Goal: Find specific page/section: Find specific page/section

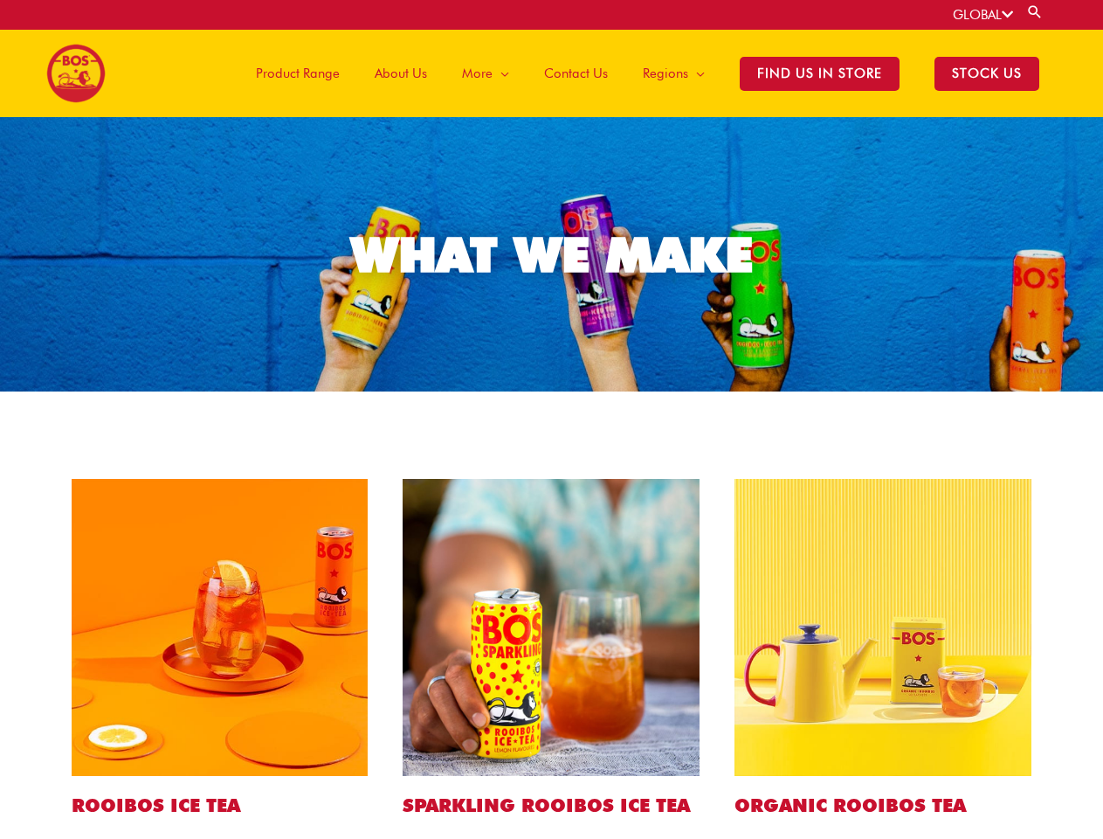
click at [982, 15] on link "GLOBAL" at bounding box center [983, 15] width 60 height 16
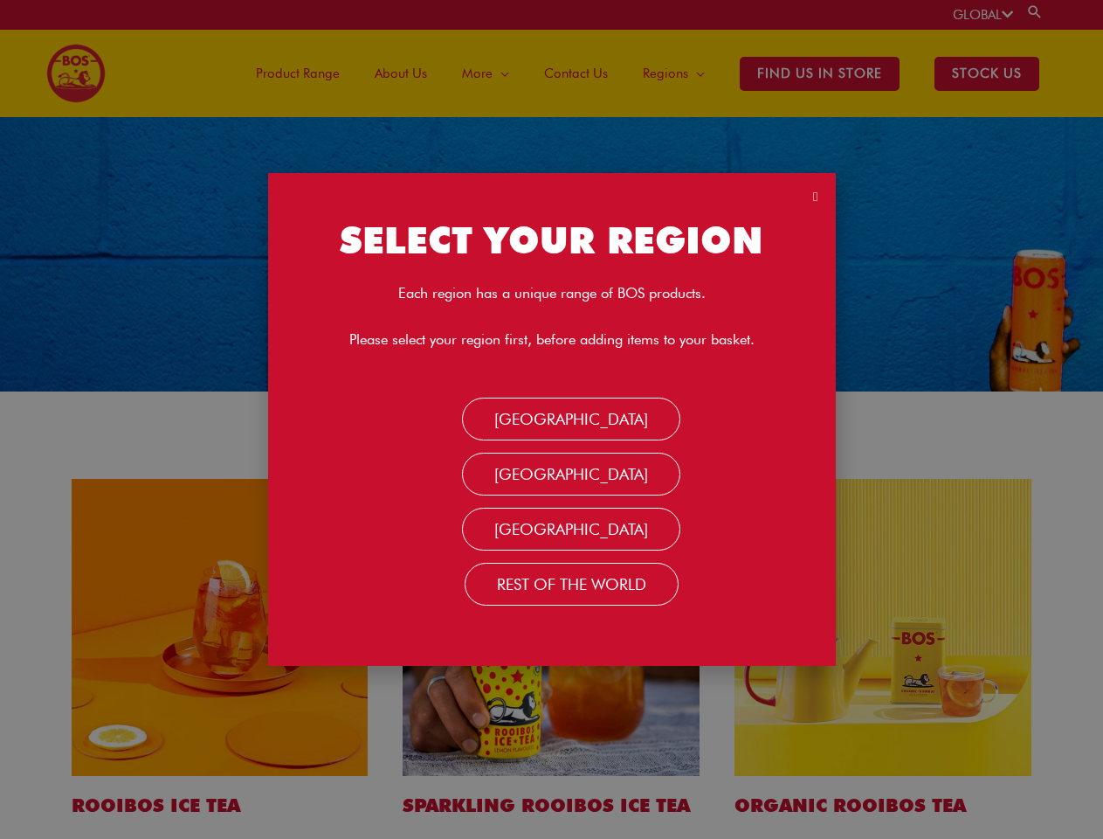
click at [1036, 11] on link "Search" at bounding box center [1034, 11] width 17 height 17
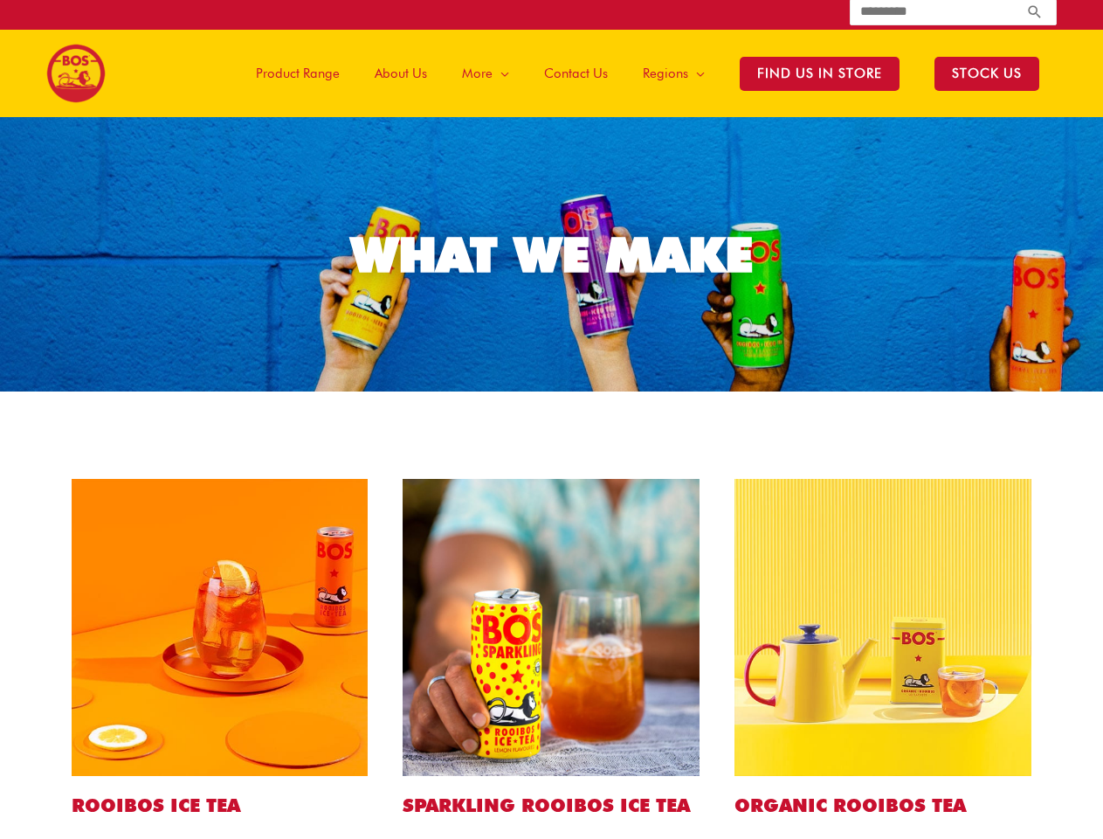
click at [491, 73] on span "More" at bounding box center [477, 73] width 31 height 52
